Goal: Transaction & Acquisition: Purchase product/service

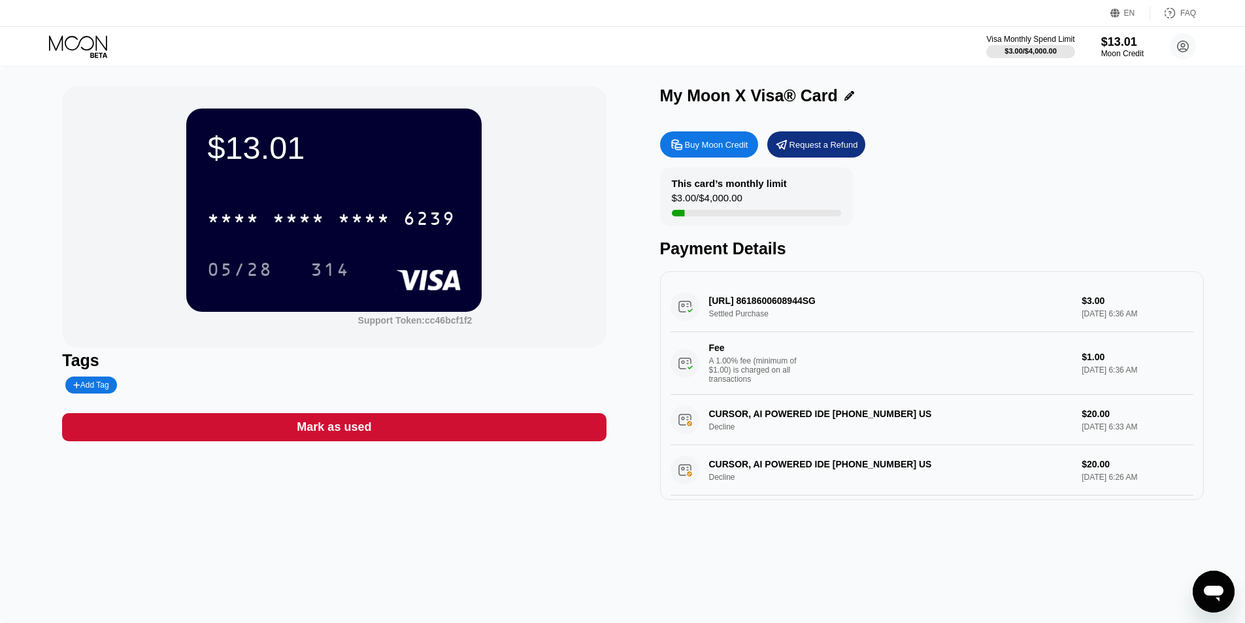
click at [84, 42] on icon at bounding box center [79, 46] width 61 height 23
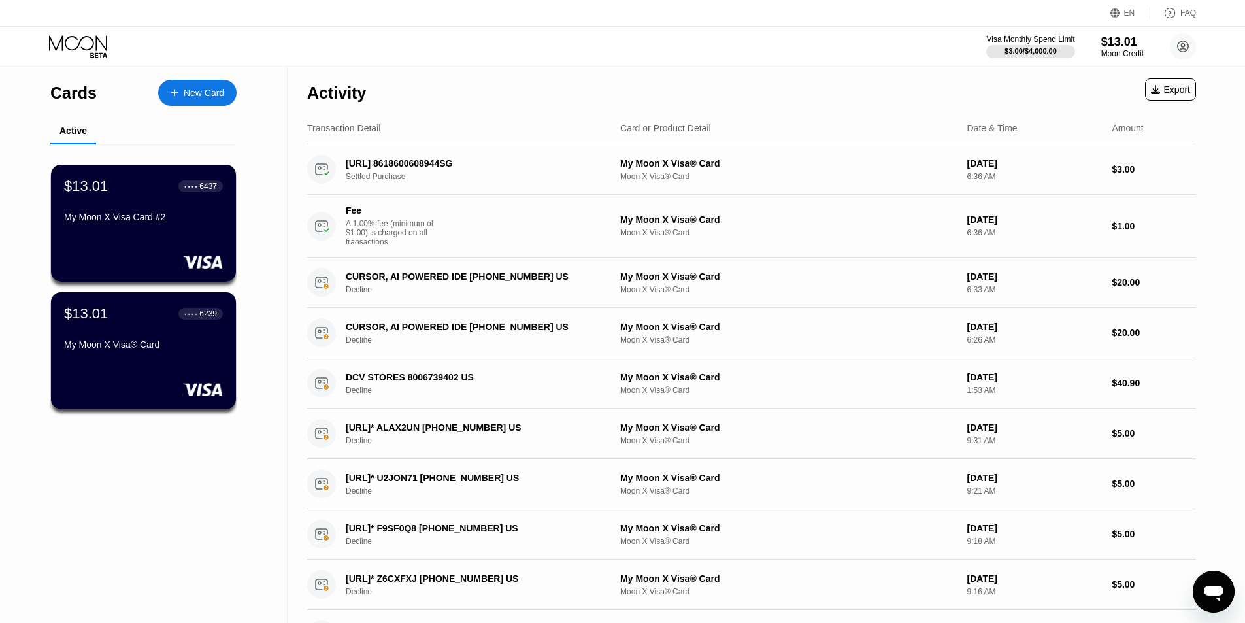
click at [186, 89] on div "New Card" at bounding box center [204, 93] width 41 height 11
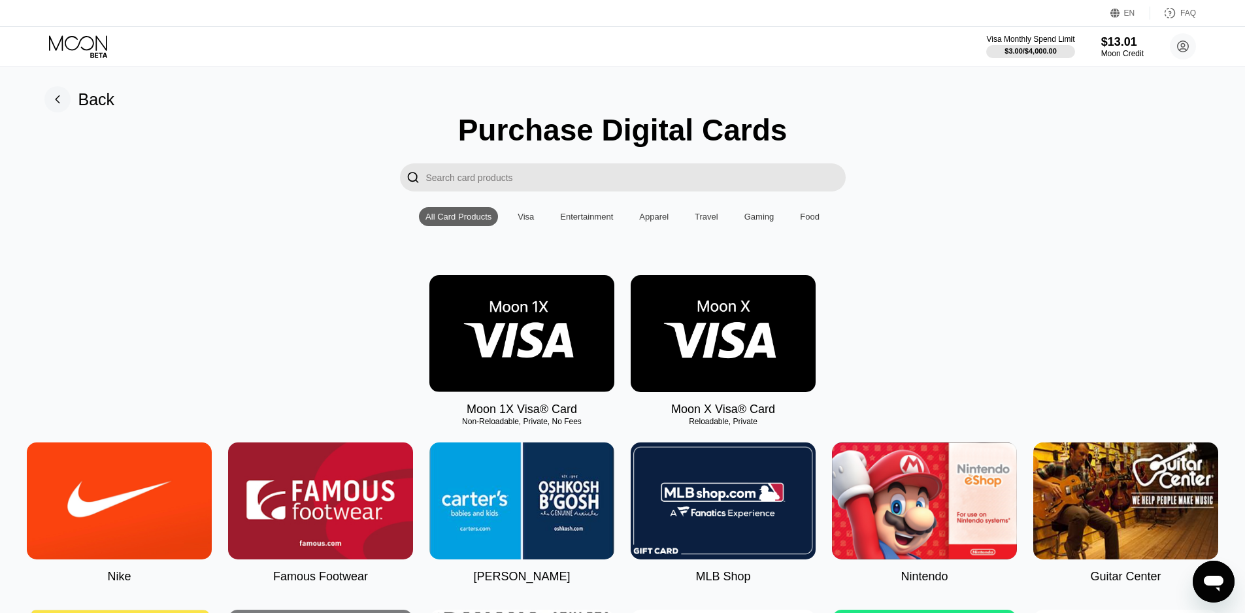
click at [551, 323] on img at bounding box center [521, 333] width 185 height 117
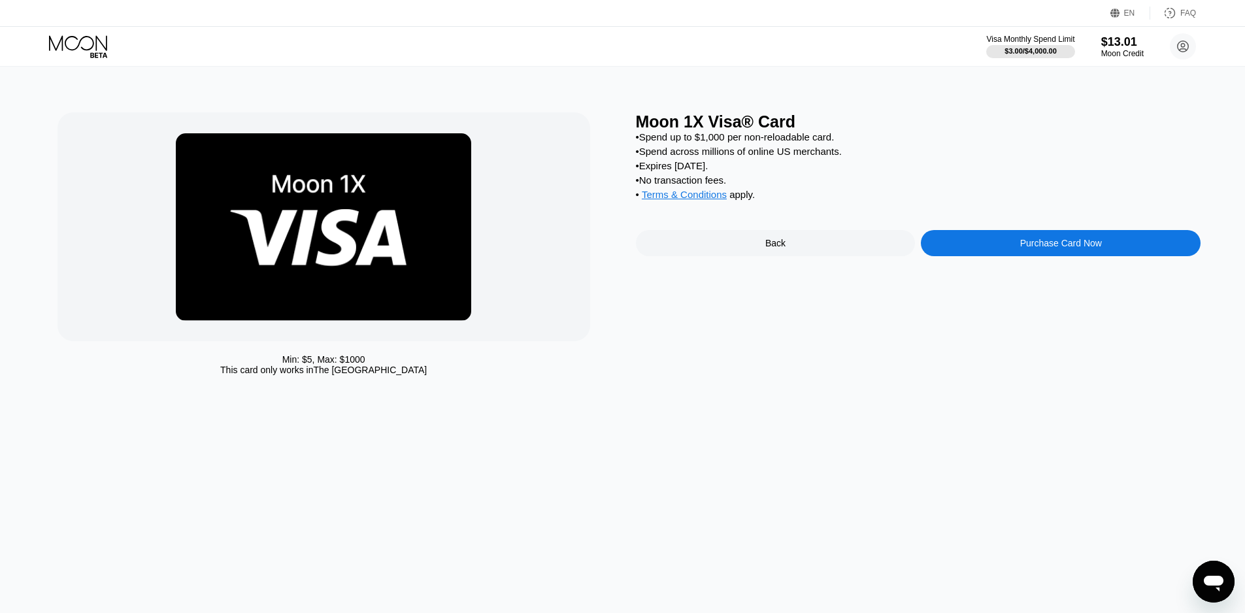
click at [744, 253] on div "Back" at bounding box center [776, 243] width 280 height 26
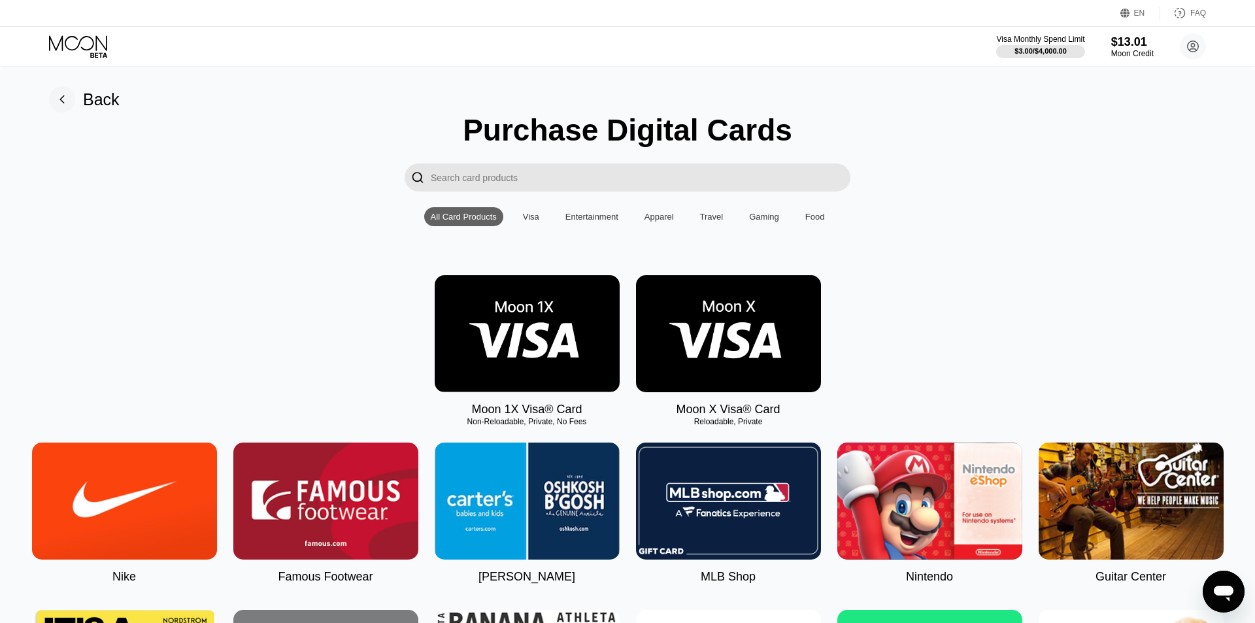
click at [755, 331] on img at bounding box center [728, 333] width 185 height 117
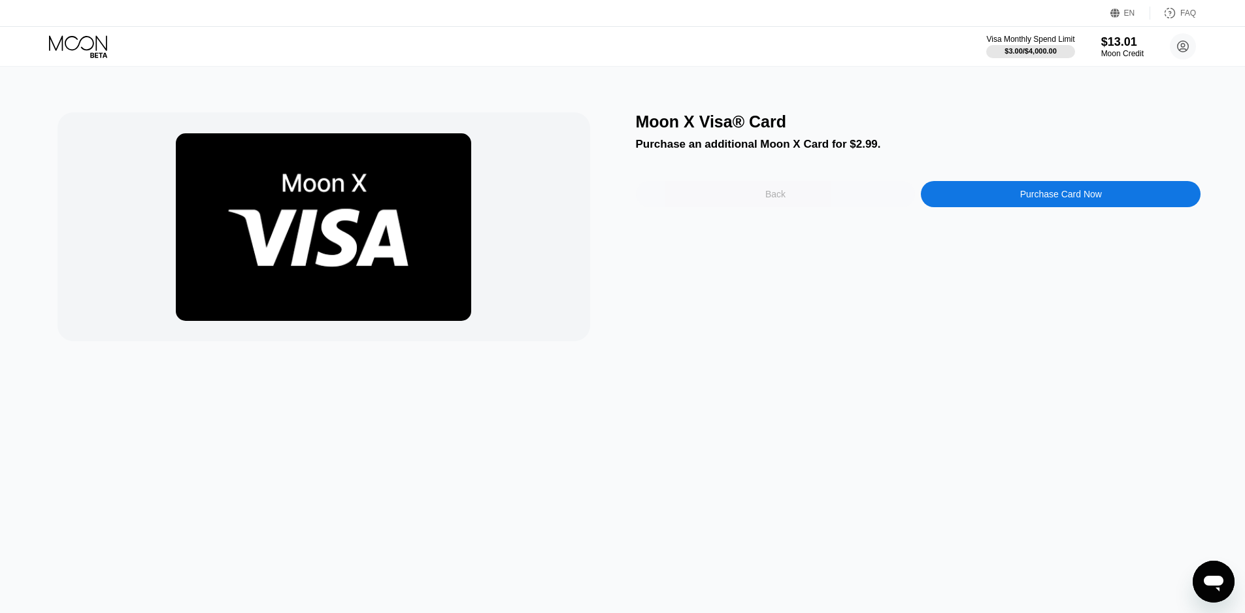
click at [728, 194] on div "Back" at bounding box center [776, 194] width 280 height 26
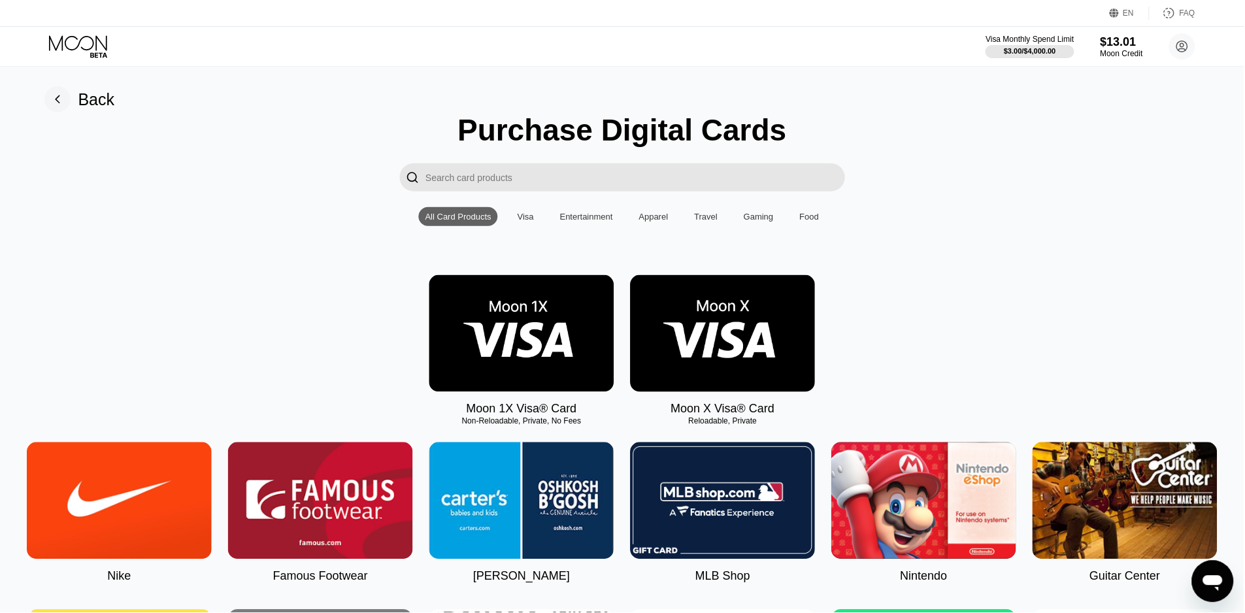
click at [554, 363] on img at bounding box center [521, 333] width 185 height 117
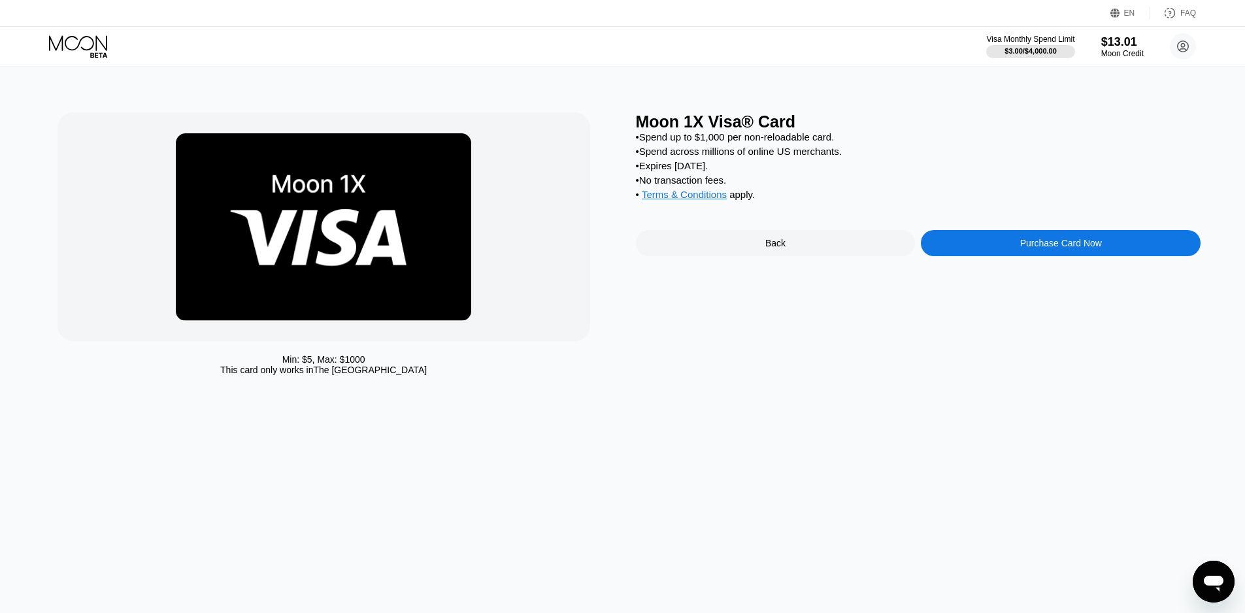
click at [1018, 256] on div "Purchase Card Now" at bounding box center [1061, 243] width 280 height 26
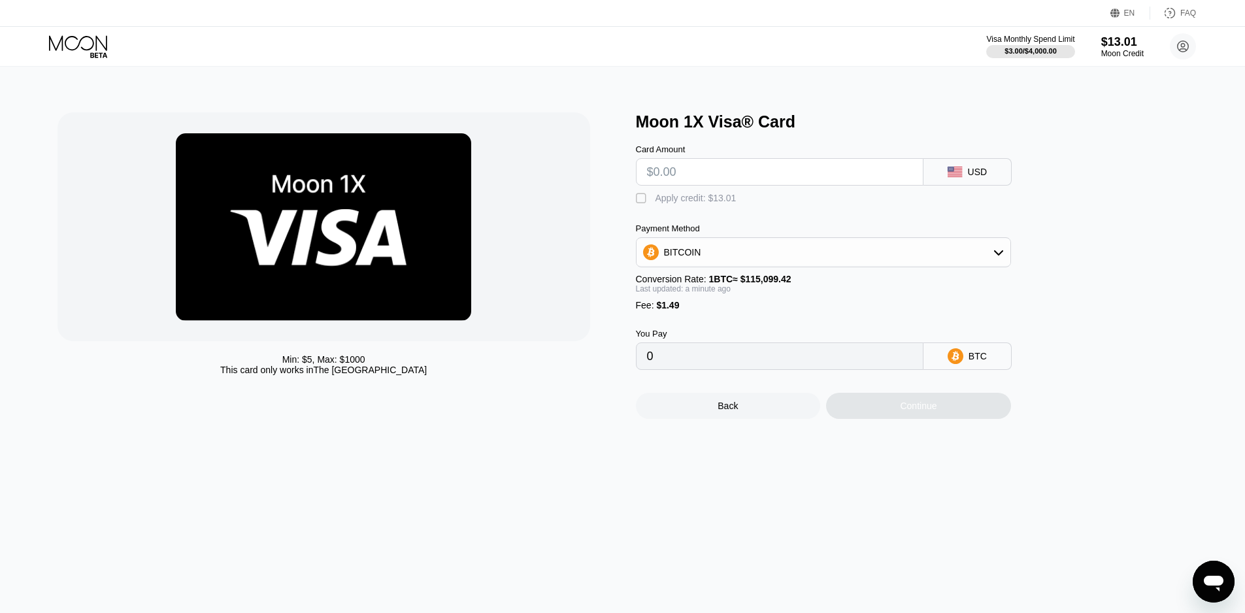
click at [639, 205] on div "" at bounding box center [642, 198] width 13 height 13
click at [679, 183] on input "text" at bounding box center [779, 172] width 265 height 26
type input "$0"
click at [1066, 158] on div "Moon 1X Visa® Card Card Amount $0 USD  Apply credit: $1.49 Payment Method BITC…" at bounding box center [918, 265] width 565 height 307
click at [723, 173] on input "$0" at bounding box center [779, 172] width 265 height 26
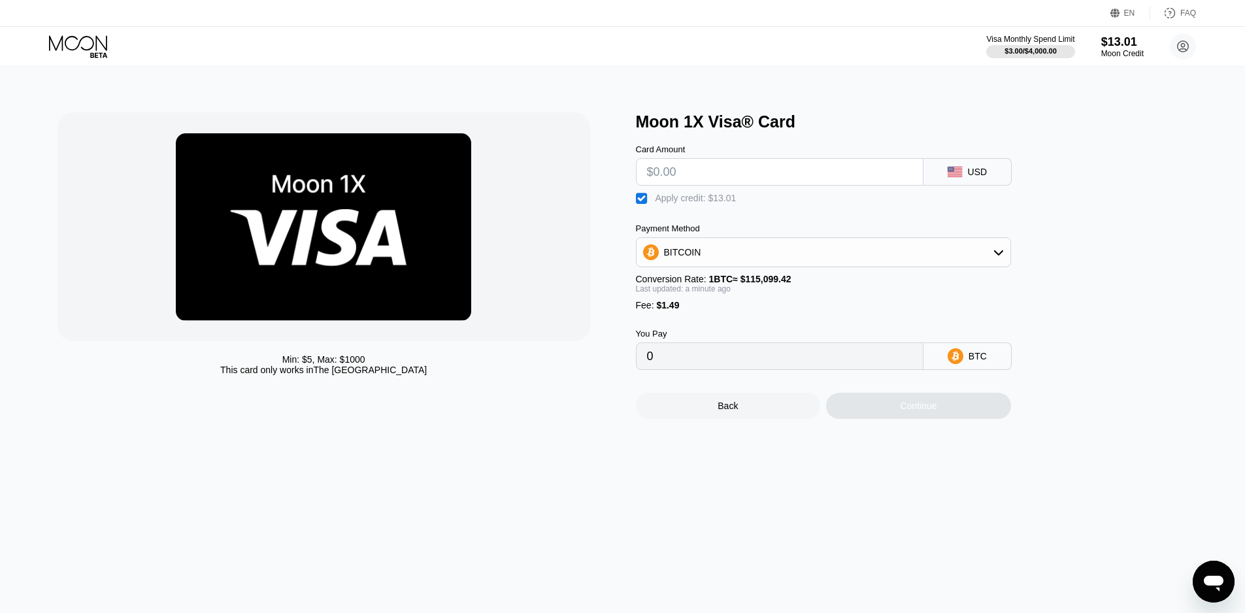
type input "$0"
click at [1095, 200] on div "Moon 1X Visa® Card Card Amount USD  Apply credit: $13.01 Payment Method BITCOI…" at bounding box center [918, 265] width 565 height 307
click at [788, 177] on input "text" at bounding box center [779, 172] width 265 height 26
type input "$0"
click at [1157, 236] on div "Moon 1X Visa® Card Card Amount USD  Apply credit: $13.01 Payment Method BITCOI…" at bounding box center [918, 265] width 565 height 307
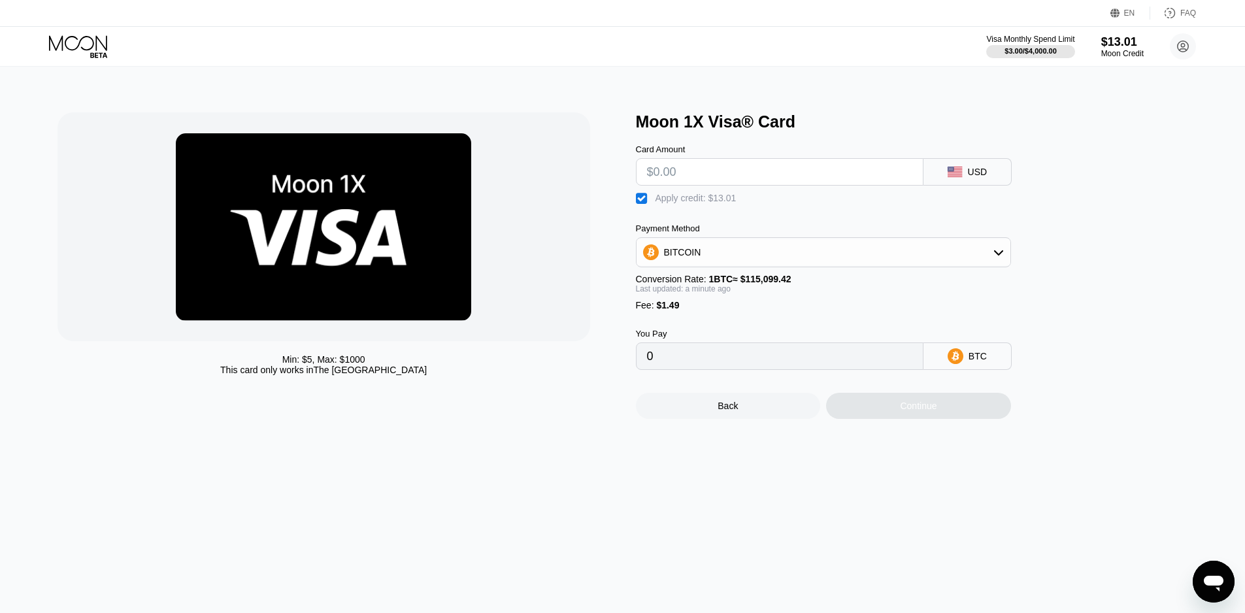
click at [700, 176] on input "text" at bounding box center [779, 172] width 265 height 26
type input "$0"
click at [1121, 180] on div "Moon 1X Visa® Card Card Amount $0 USD  Apply credit: $1.49 Payment Method BITC…" at bounding box center [918, 265] width 565 height 307
click at [643, 205] on div "" at bounding box center [642, 198] width 13 height 13
click at [643, 205] on div "" at bounding box center [642, 198] width 13 height 13
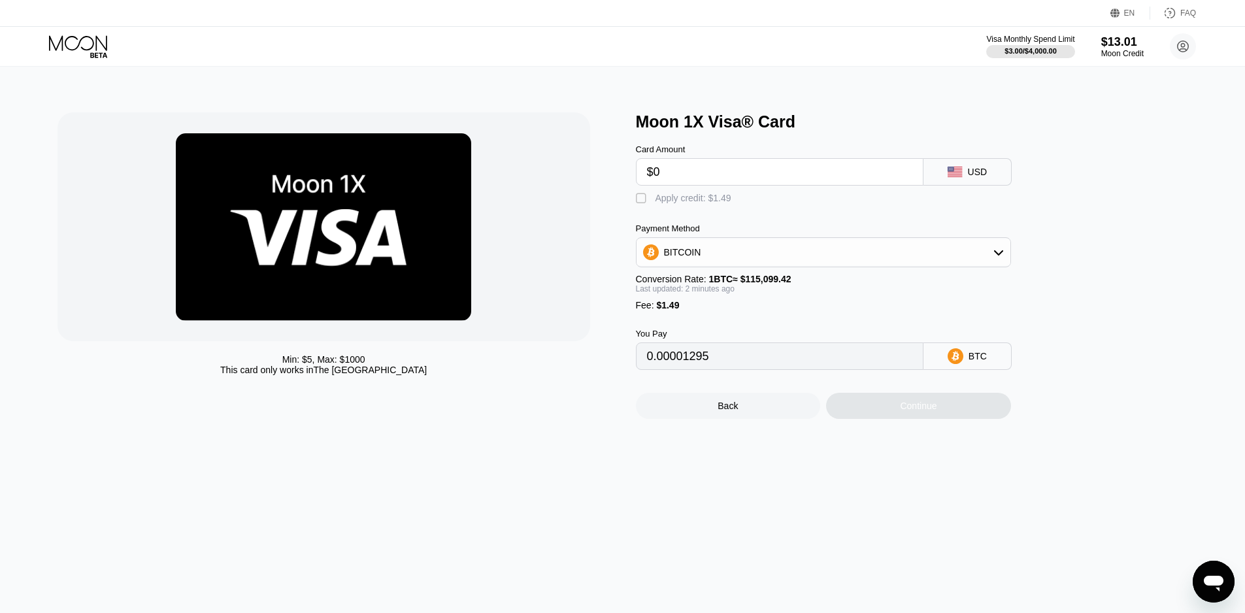
type input "0"
click at [1093, 219] on div "Moon 1X Visa® Card Card Amount $0 USD  Apply credit: $1.49 Payment Method BITC…" at bounding box center [918, 265] width 565 height 307
click at [671, 177] on input "$0" at bounding box center [779, 172] width 265 height 26
type input "$0"
type input "$1"
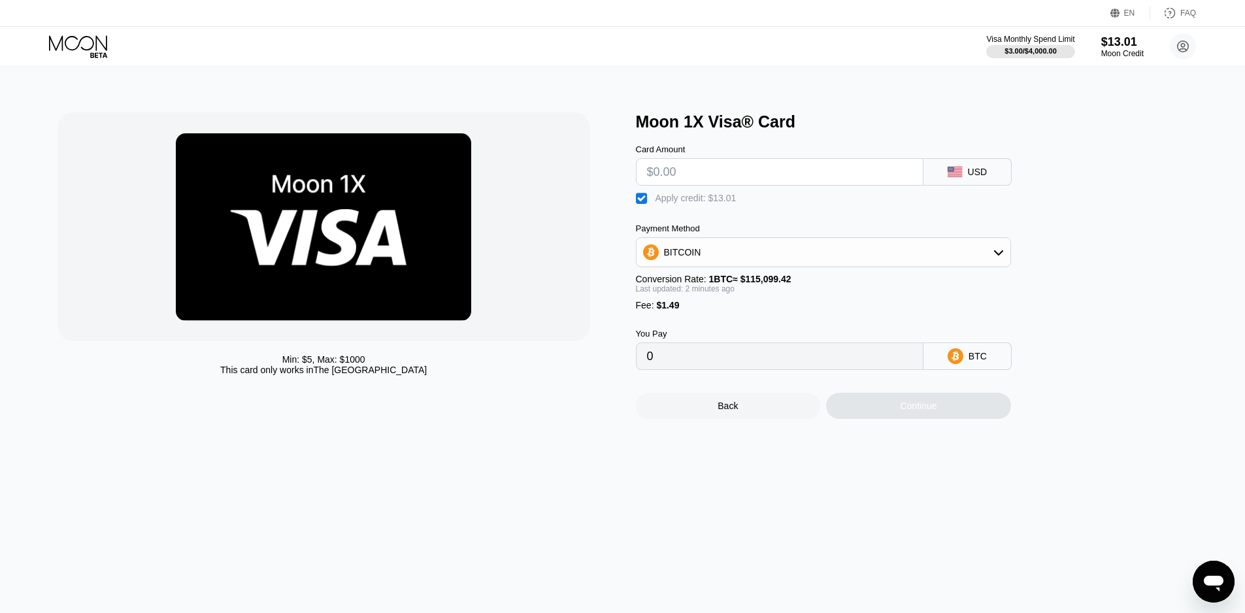
type input "$0"
click at [1089, 303] on div "Moon 1X Visa® Card Card Amount $0 USD  Apply credit: $1.49 Payment Method BITC…" at bounding box center [918, 265] width 565 height 307
click at [935, 419] on div "Continue" at bounding box center [918, 406] width 185 height 26
click at [642, 199] on div "" at bounding box center [642, 198] width 13 height 13
type input "0.00001295"
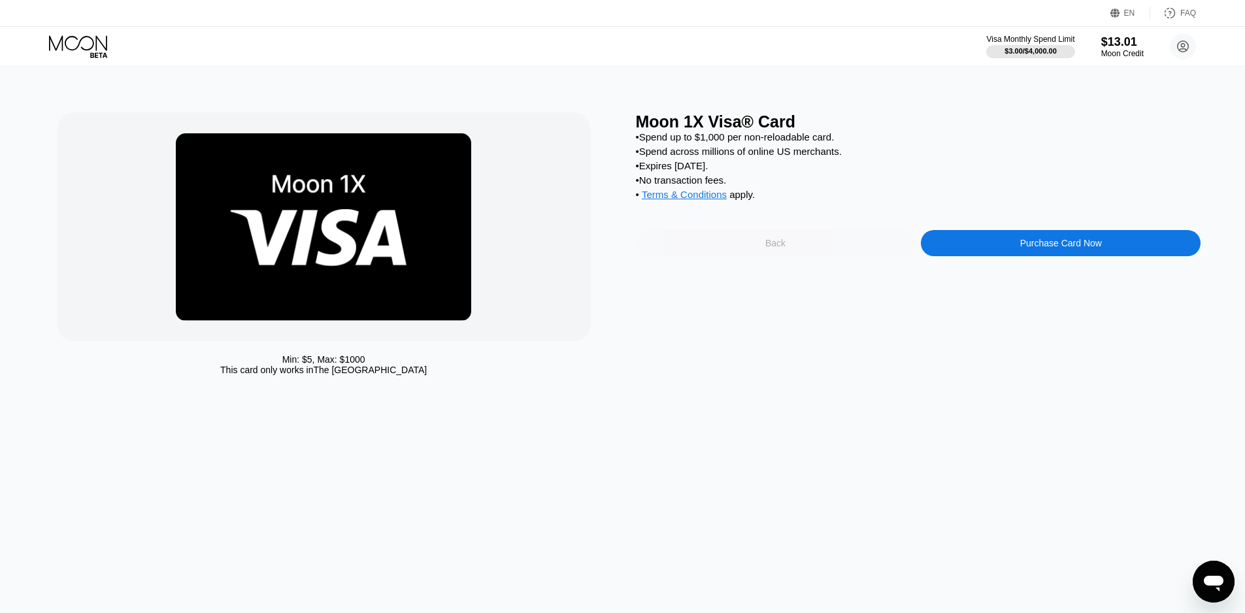
click at [731, 256] on div "Back" at bounding box center [776, 243] width 280 height 26
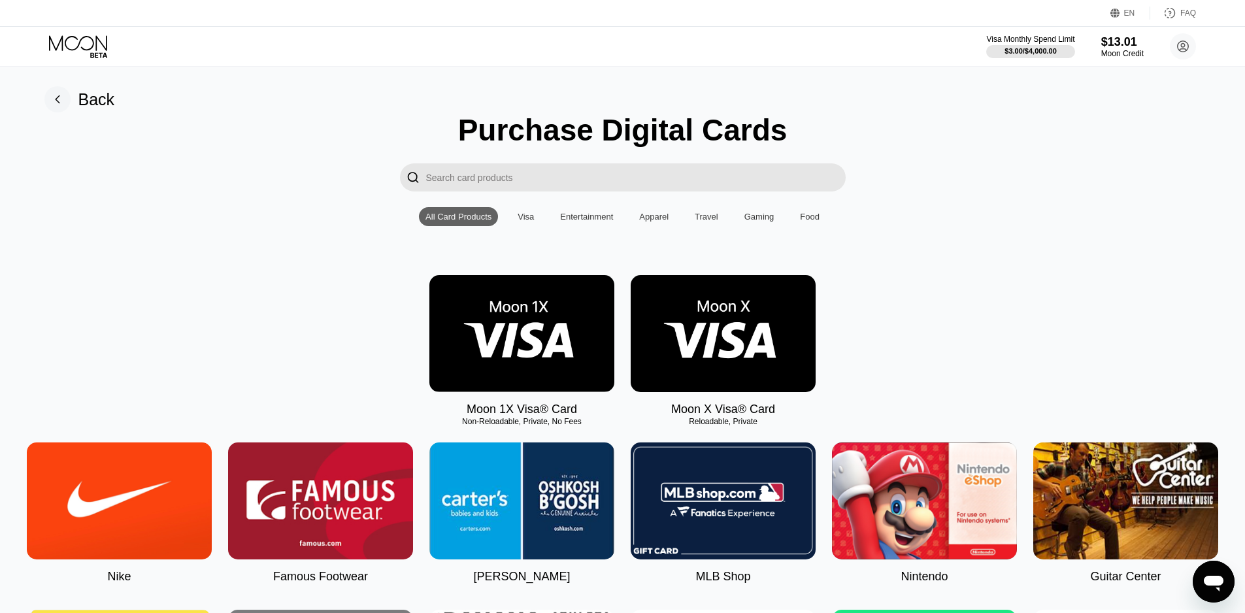
click at [709, 346] on img at bounding box center [723, 333] width 185 height 117
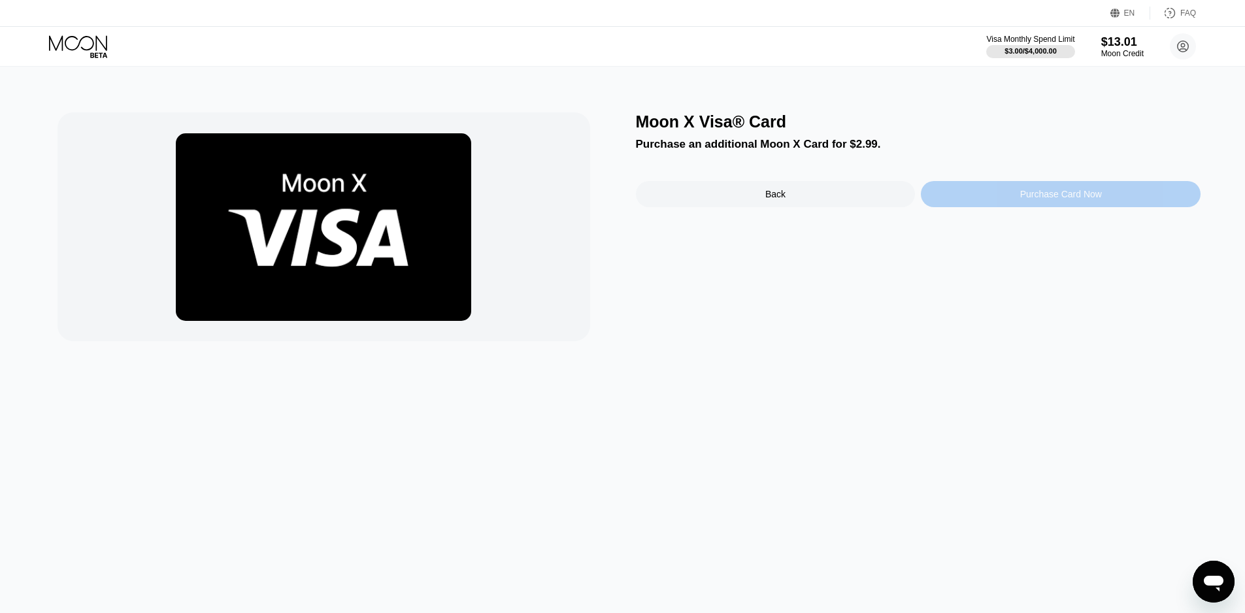
click at [1037, 198] on div "Purchase Card Now" at bounding box center [1061, 194] width 82 height 10
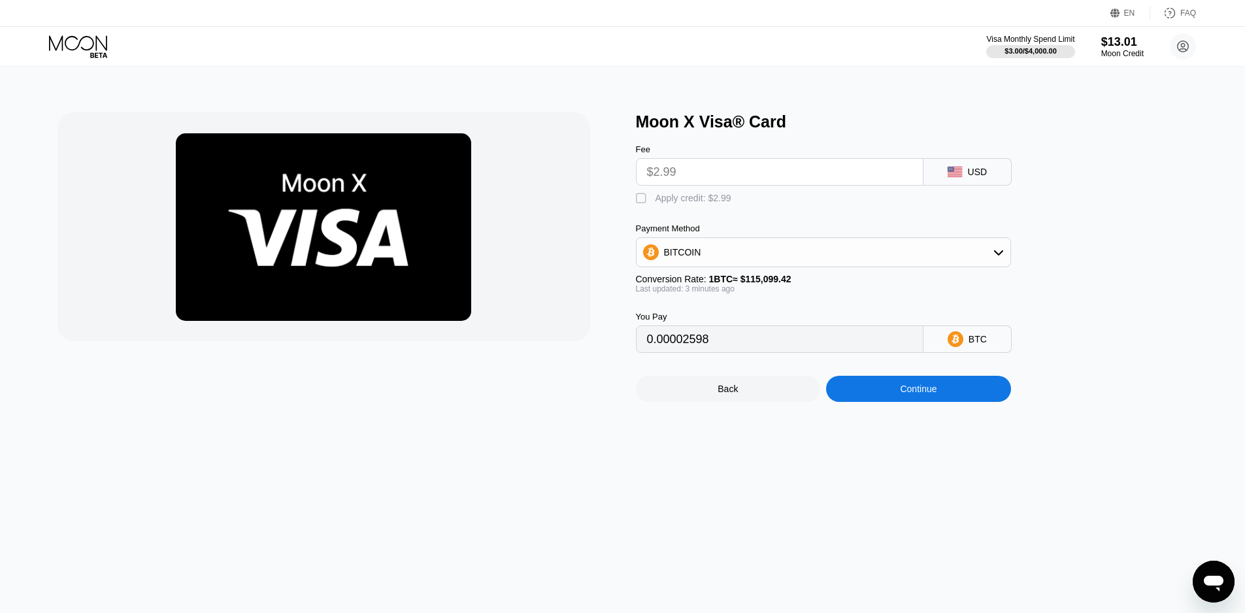
click at [639, 205] on div "" at bounding box center [642, 198] width 13 height 13
type input "0"
click at [941, 402] on div "Continue" at bounding box center [918, 389] width 185 height 26
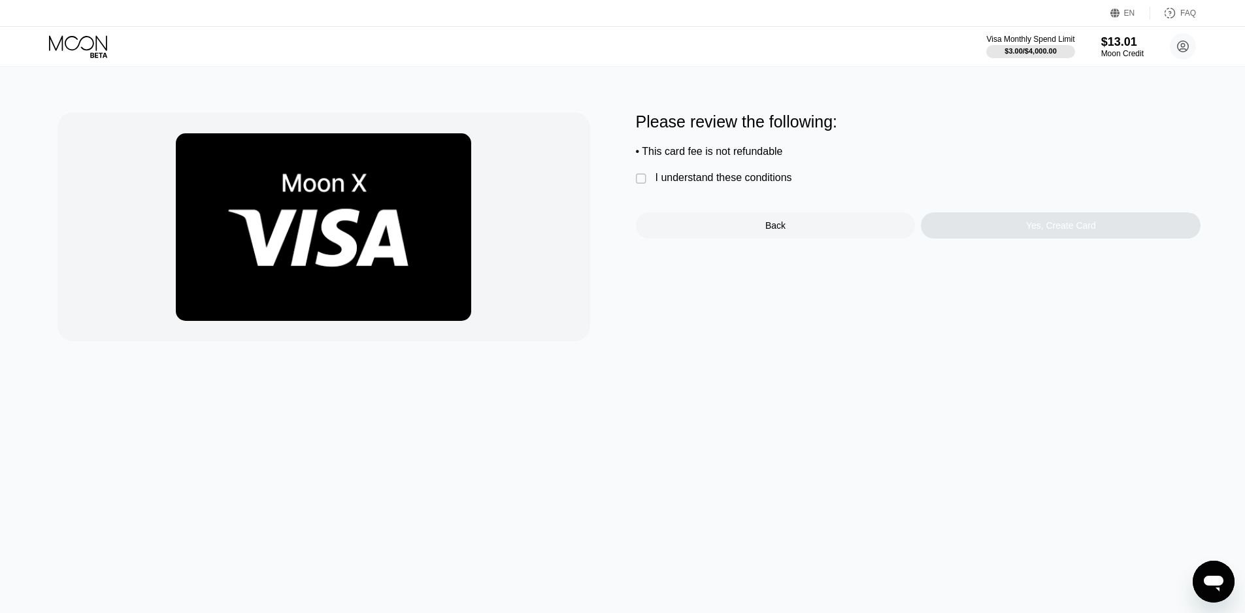
click at [680, 184] on div "I understand these conditions" at bounding box center [723, 178] width 137 height 12
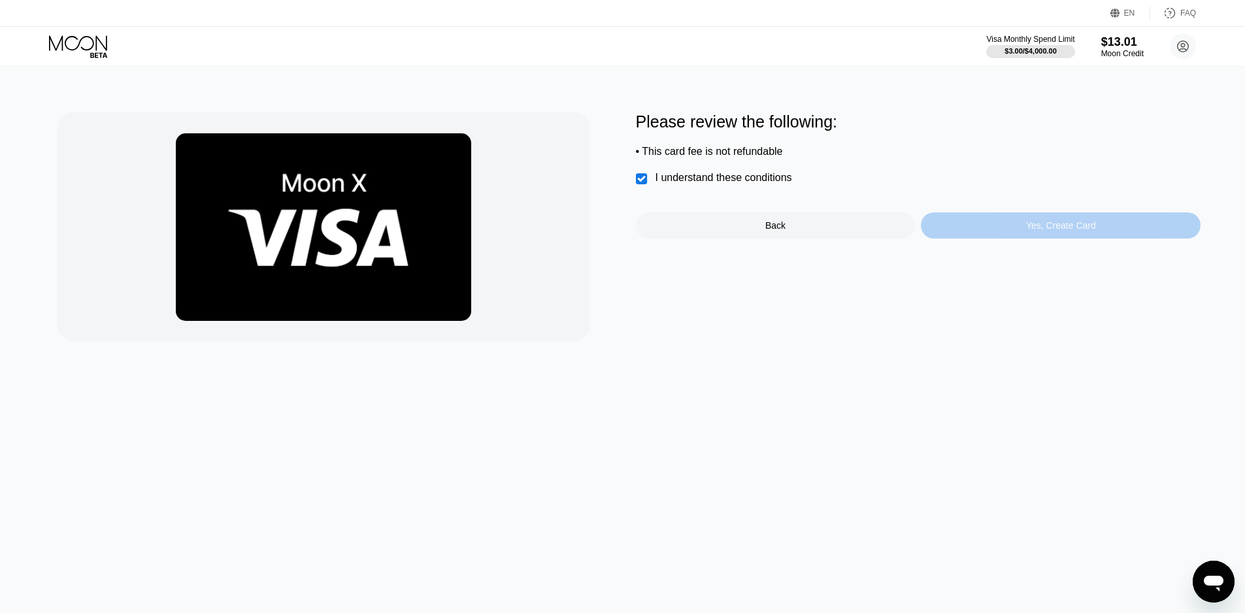
click at [994, 237] on div "Yes, Create Card" at bounding box center [1061, 225] width 280 height 26
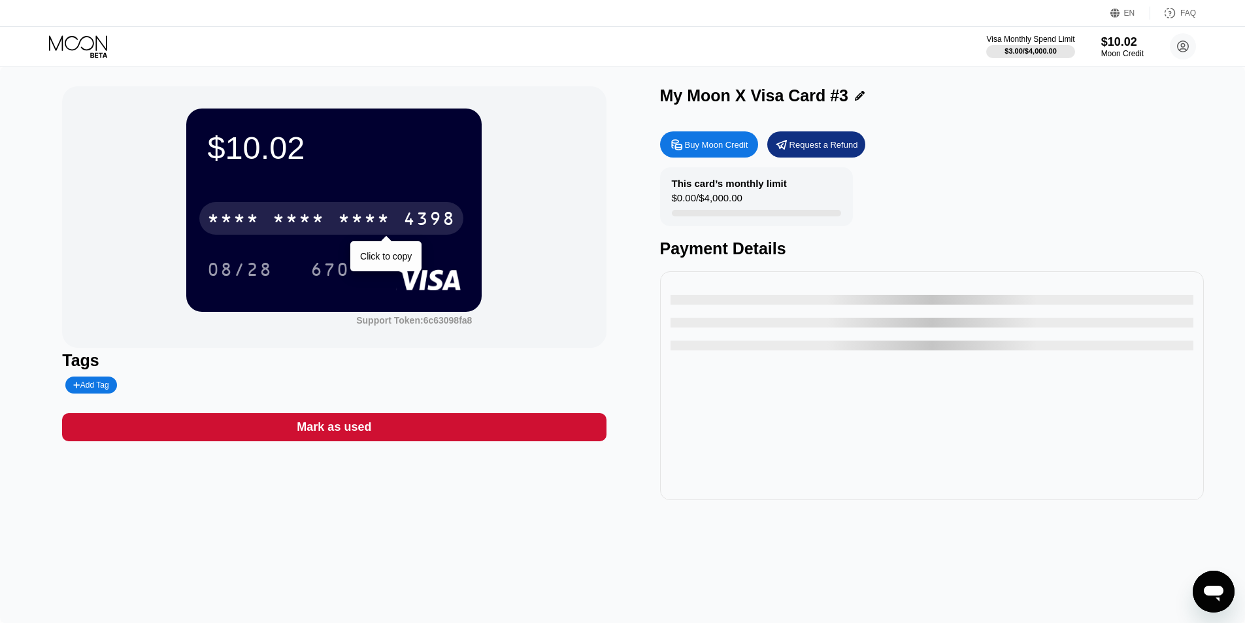
click at [439, 221] on div "4398" at bounding box center [429, 220] width 52 height 21
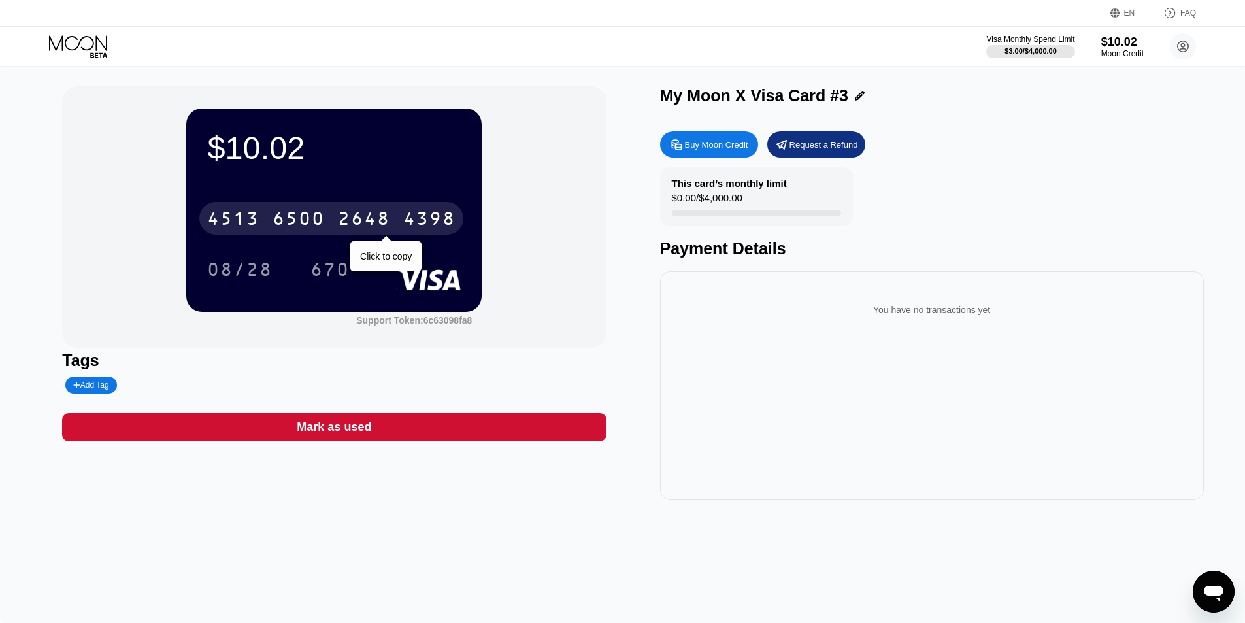
click at [339, 217] on div "2648" at bounding box center [364, 220] width 52 height 21
